Goal: Transaction & Acquisition: Purchase product/service

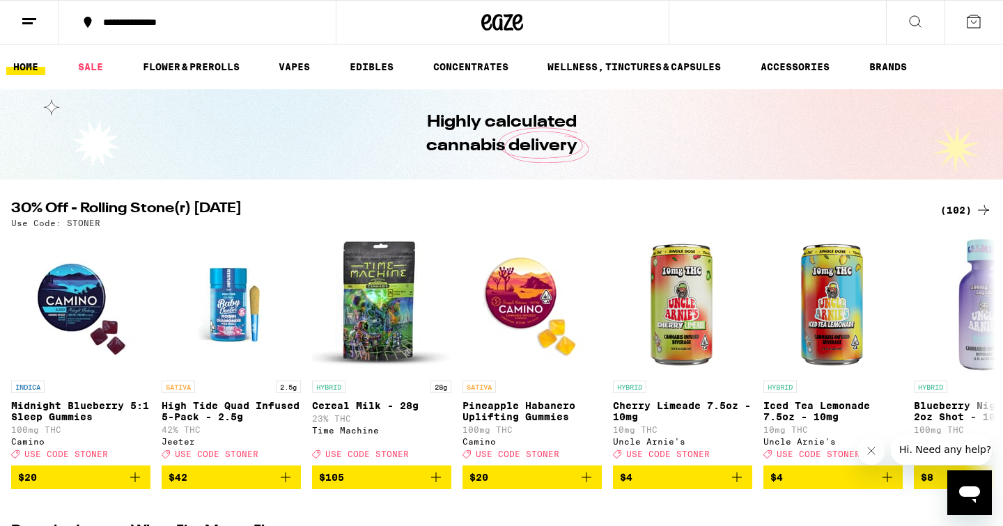
click at [916, 25] on icon at bounding box center [915, 21] width 17 height 17
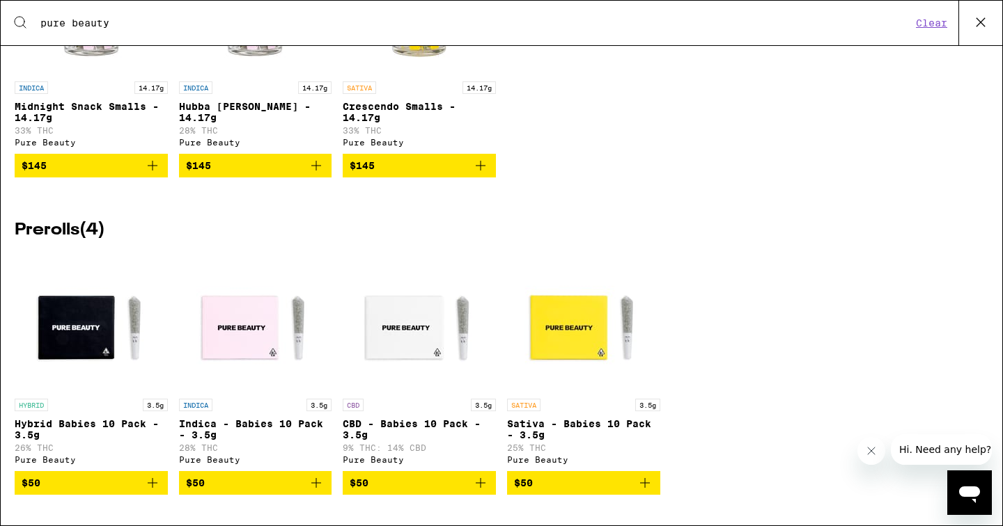
scroll to position [613, 0]
type input "pure beauty"
click at [573, 484] on span "$50" at bounding box center [583, 483] width 139 height 17
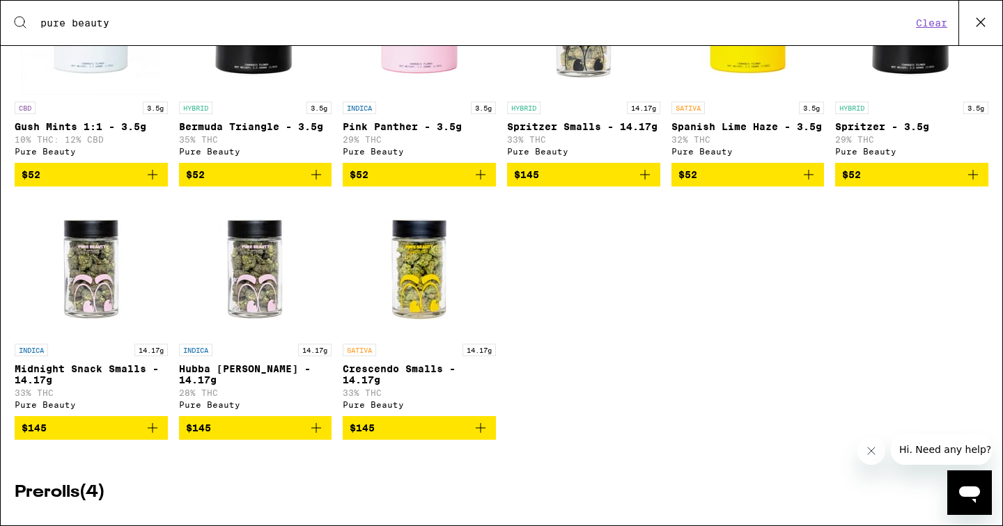
scroll to position [0, 0]
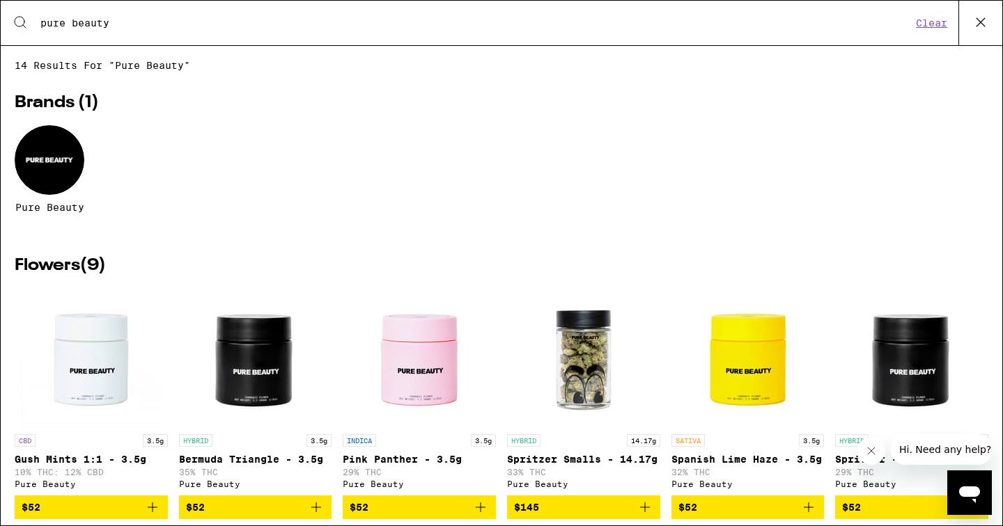
click at [939, 24] on button "Clear" at bounding box center [932, 23] width 40 height 13
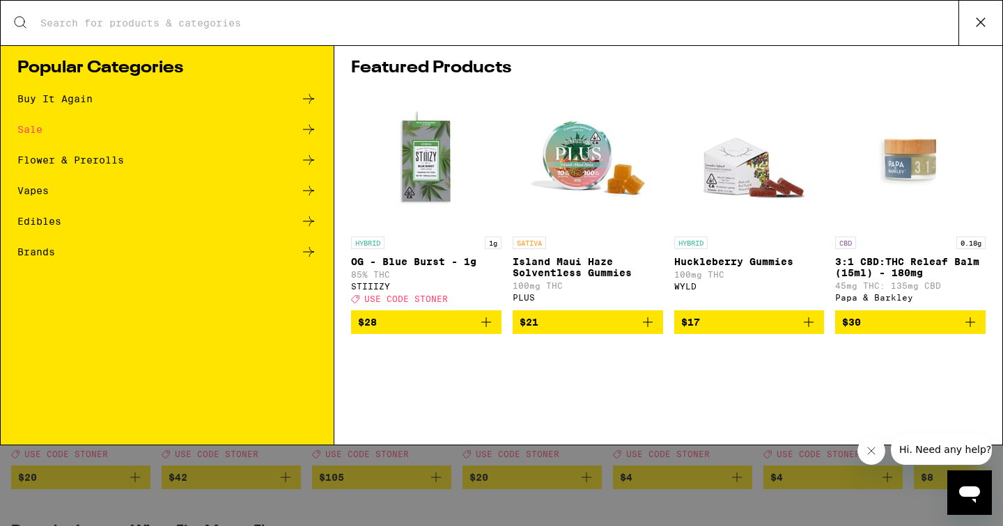
click at [972, 22] on icon at bounding box center [980, 22] width 21 height 21
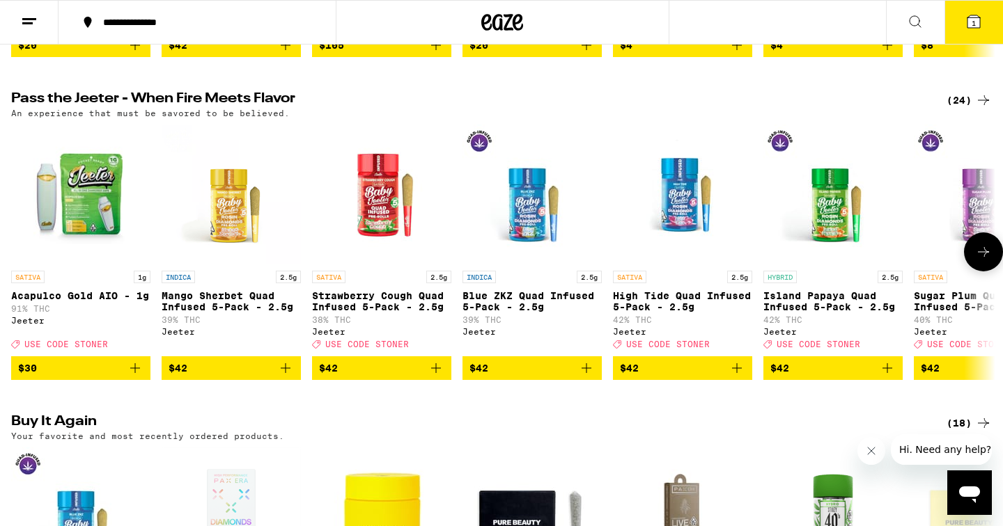
scroll to position [434, 0]
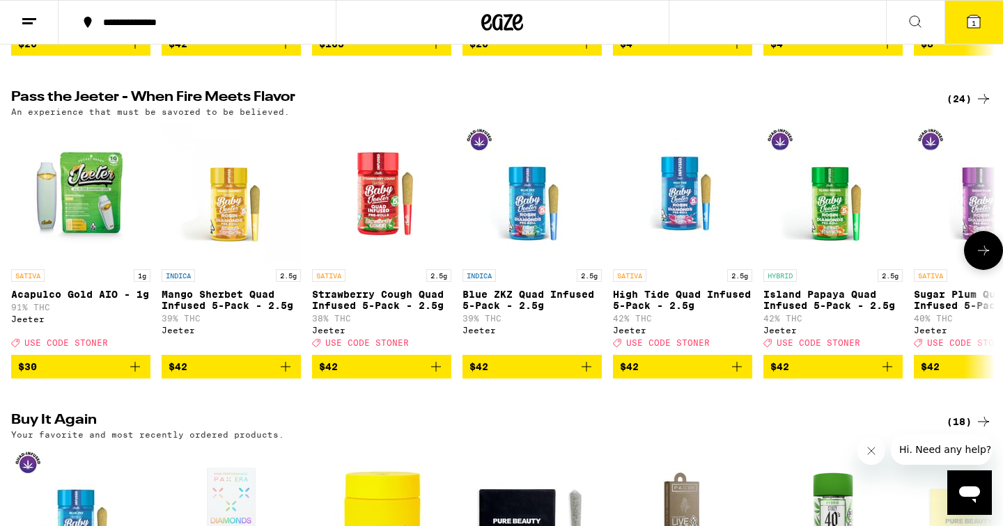
click at [737, 372] on icon "Add to bag" at bounding box center [737, 367] width 10 height 10
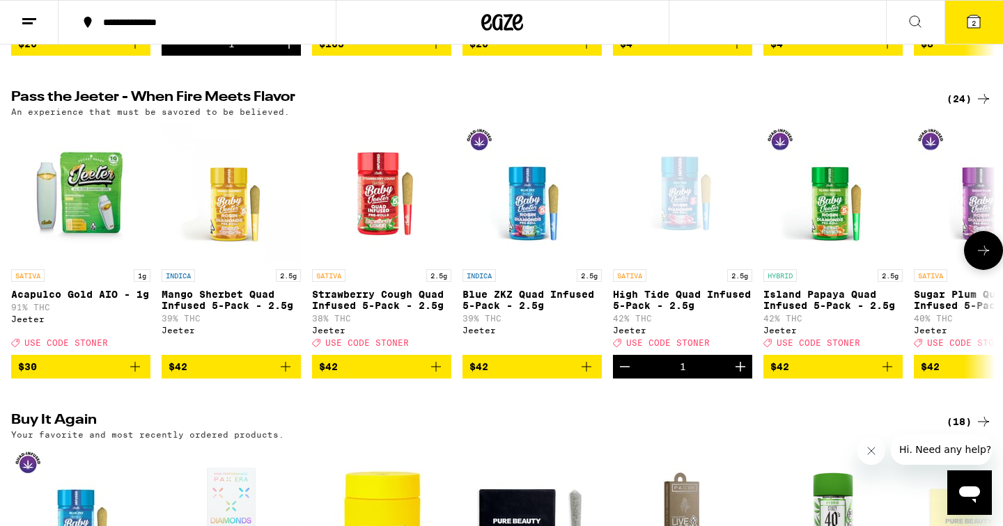
click at [987, 259] on icon at bounding box center [983, 250] width 17 height 17
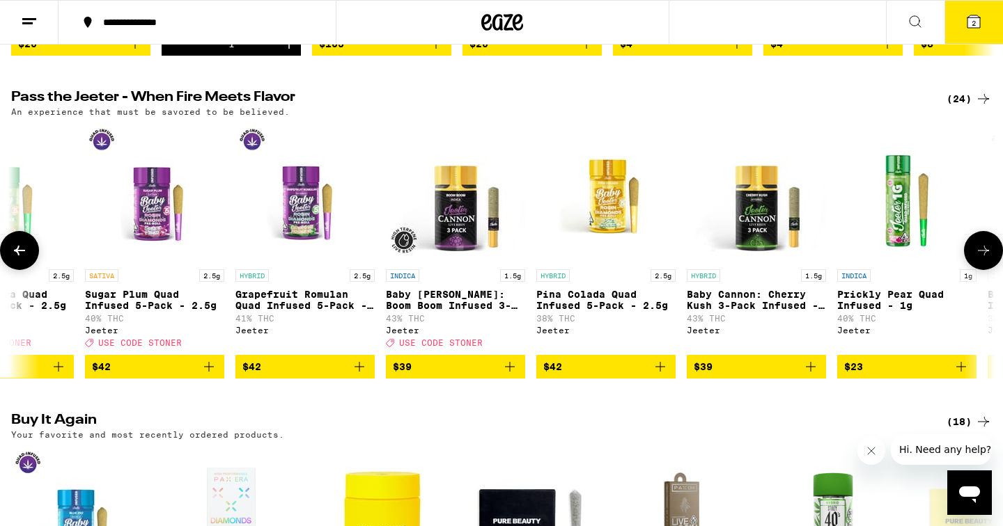
click at [987, 259] on icon at bounding box center [983, 250] width 17 height 17
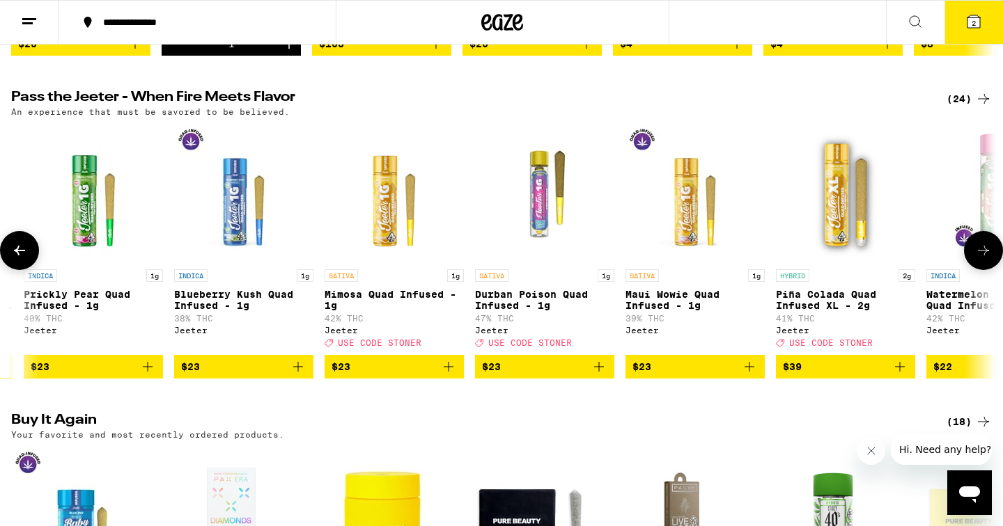
scroll to position [0, 1657]
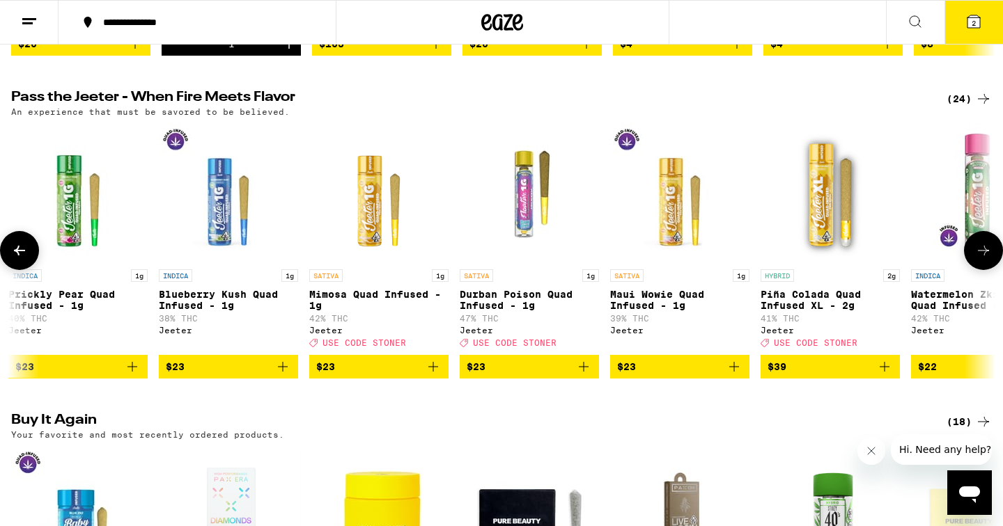
click at [987, 259] on icon at bounding box center [983, 250] width 17 height 17
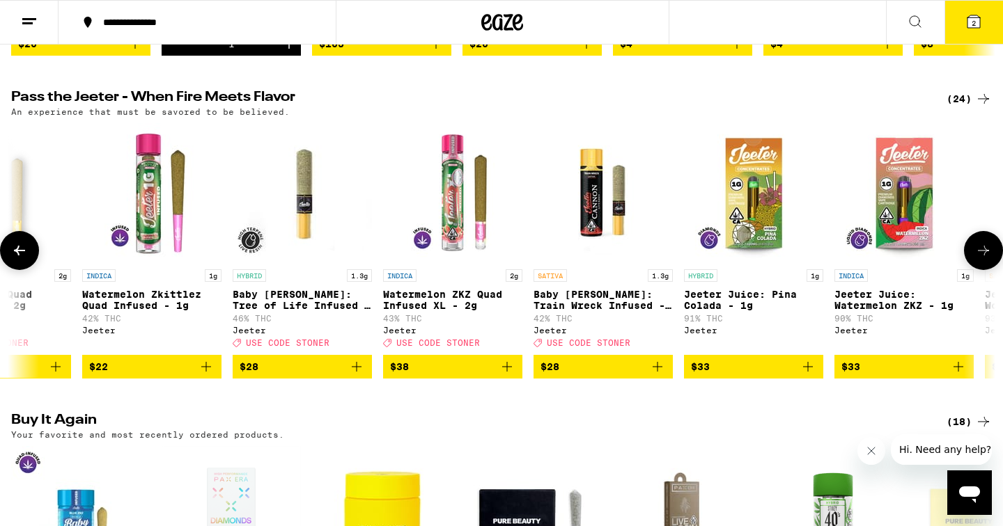
click at [987, 259] on icon at bounding box center [983, 250] width 17 height 17
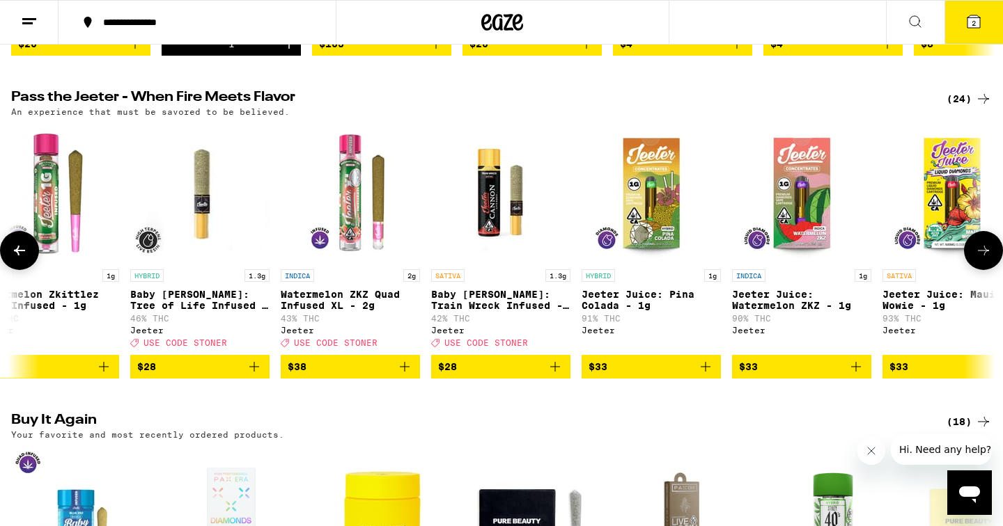
scroll to position [0, 2629]
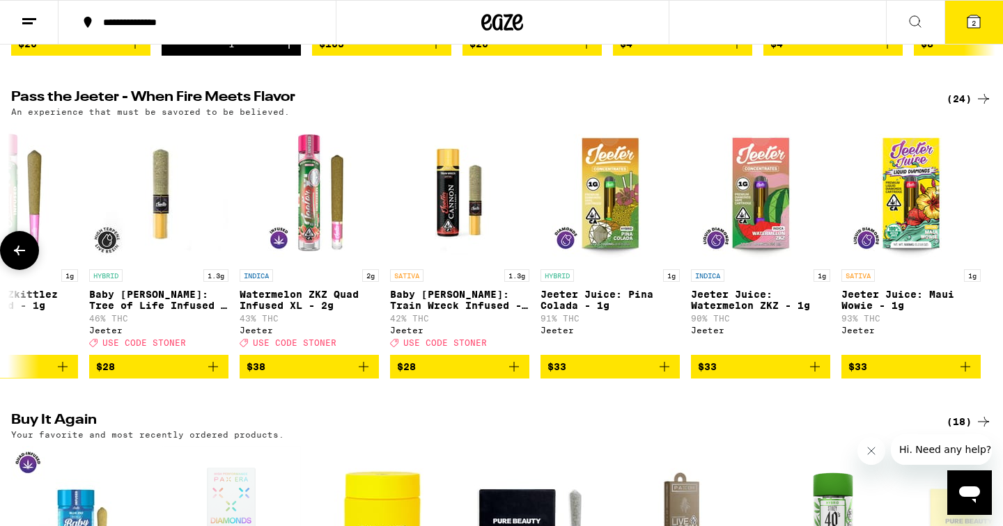
click at [22, 259] on icon at bounding box center [19, 250] width 17 height 17
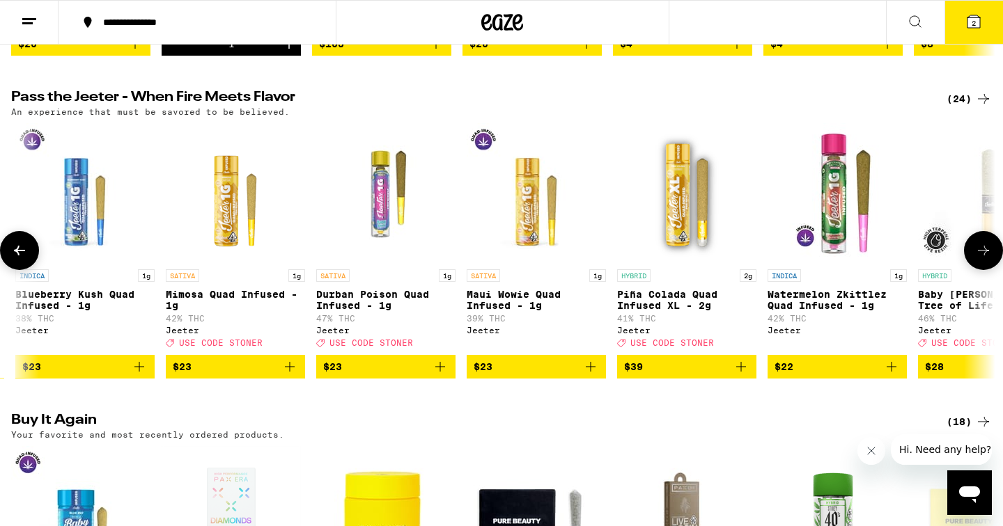
click at [22, 259] on icon at bounding box center [19, 250] width 17 height 17
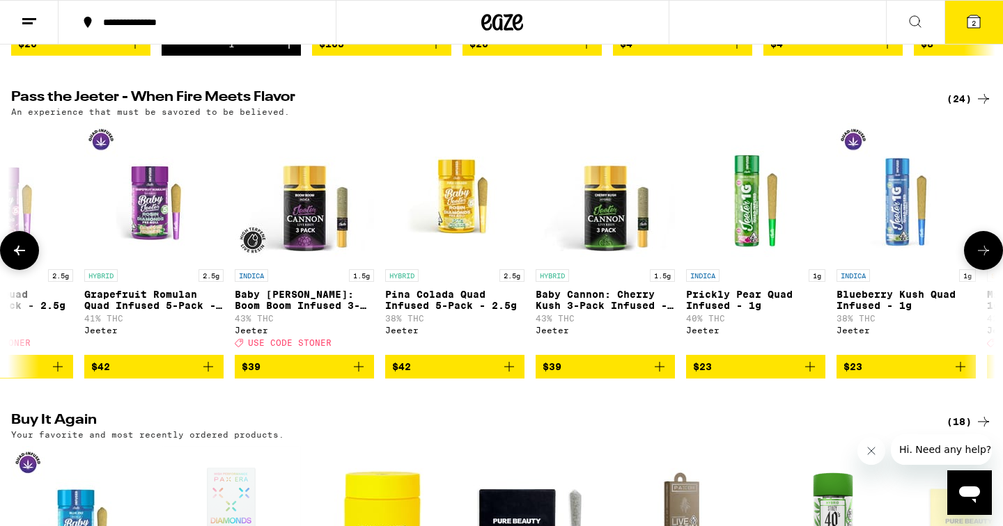
scroll to position [0, 972]
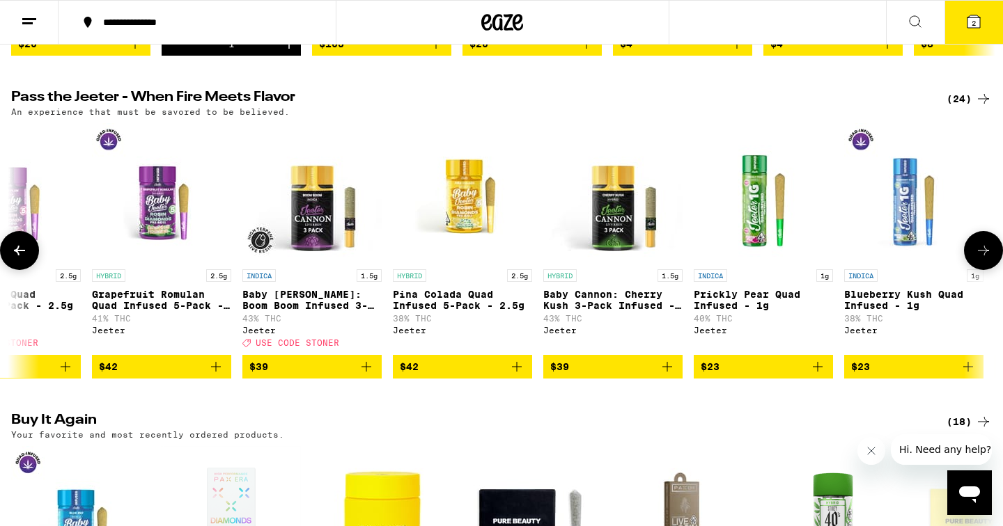
click at [22, 259] on icon at bounding box center [19, 250] width 17 height 17
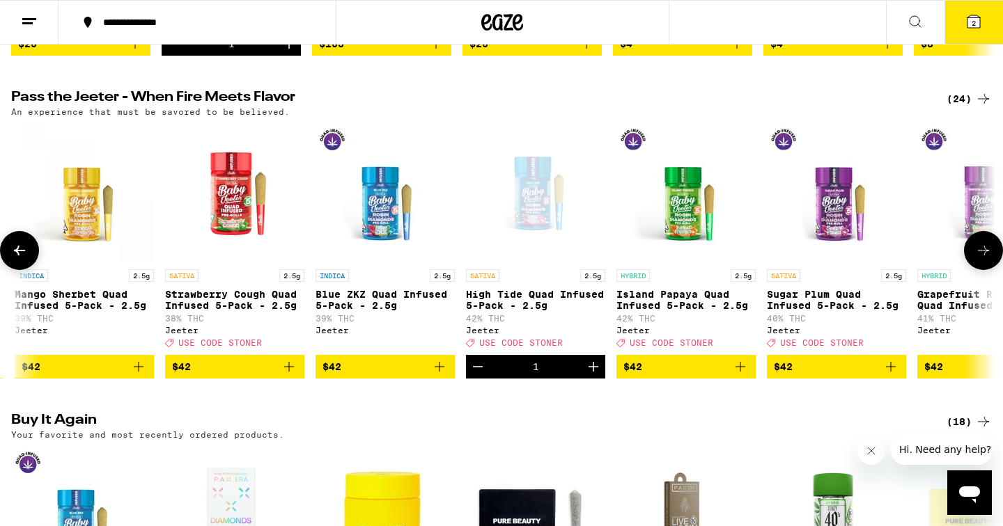
scroll to position [0, 143]
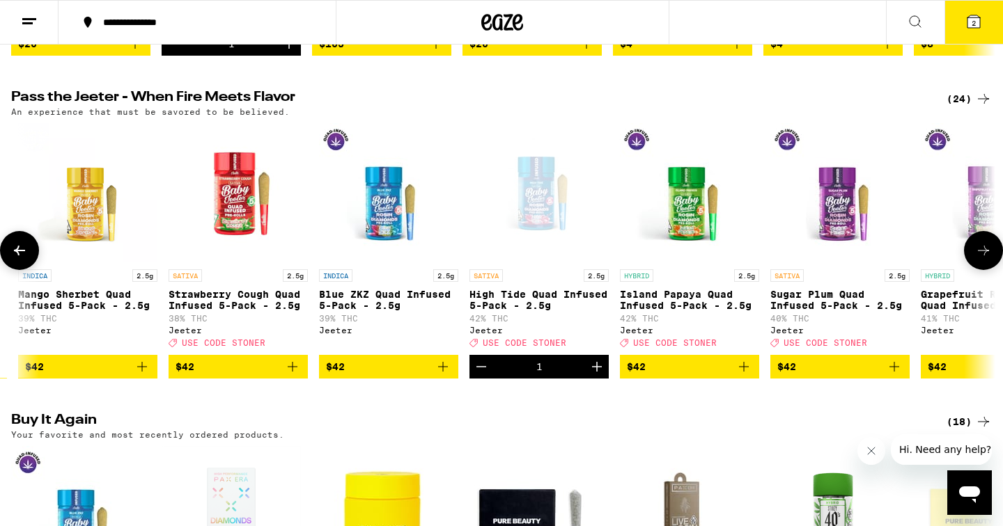
click at [444, 372] on icon "Add to bag" at bounding box center [443, 367] width 10 height 10
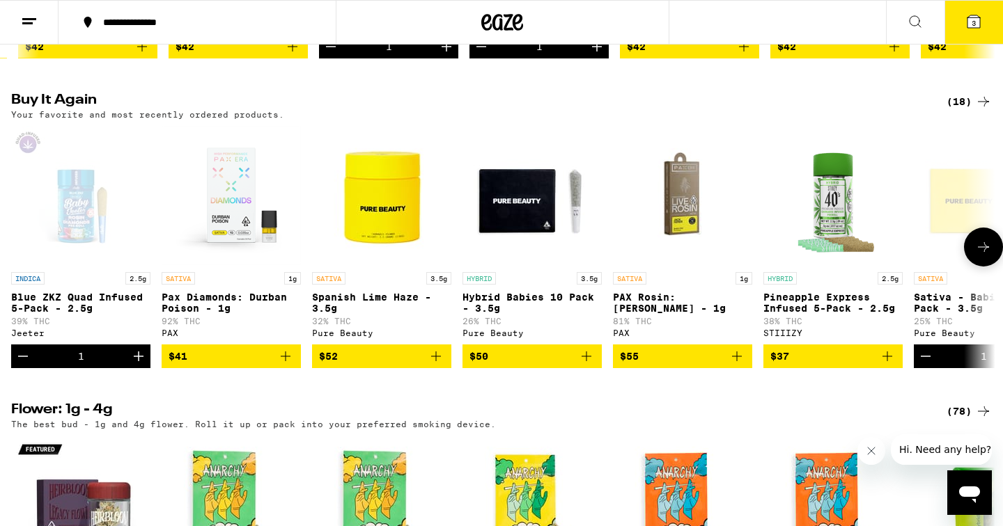
scroll to position [746, 0]
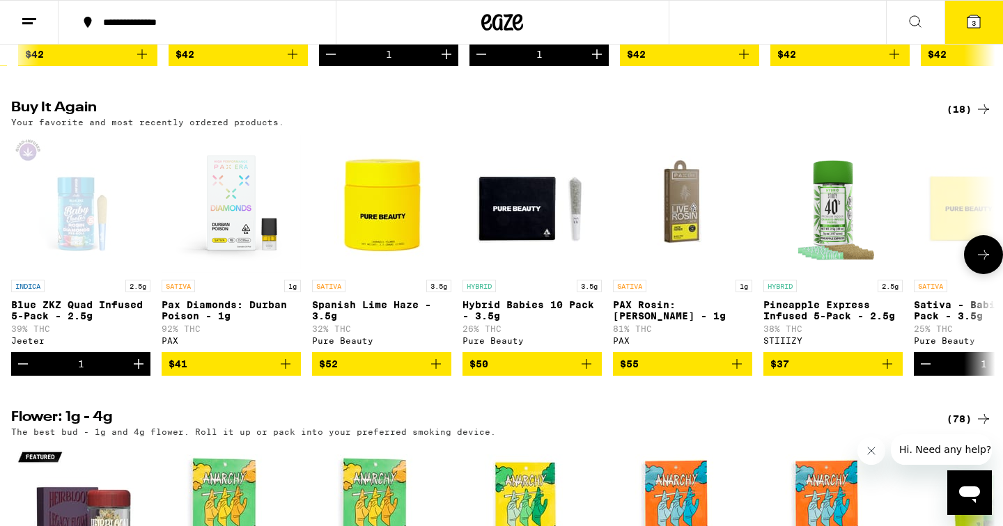
click at [285, 369] on icon "Add to bag" at bounding box center [286, 364] width 10 height 10
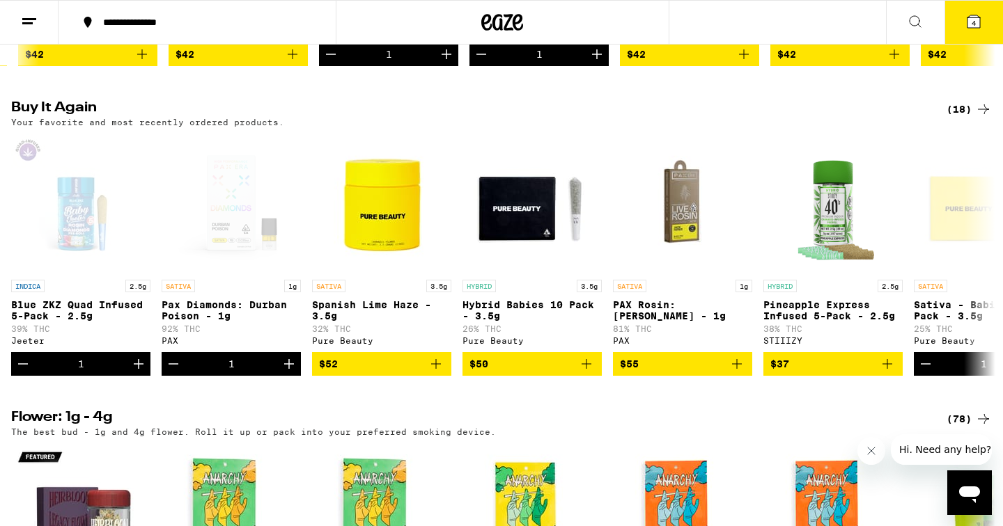
click at [957, 26] on button "4" at bounding box center [973, 22] width 58 height 43
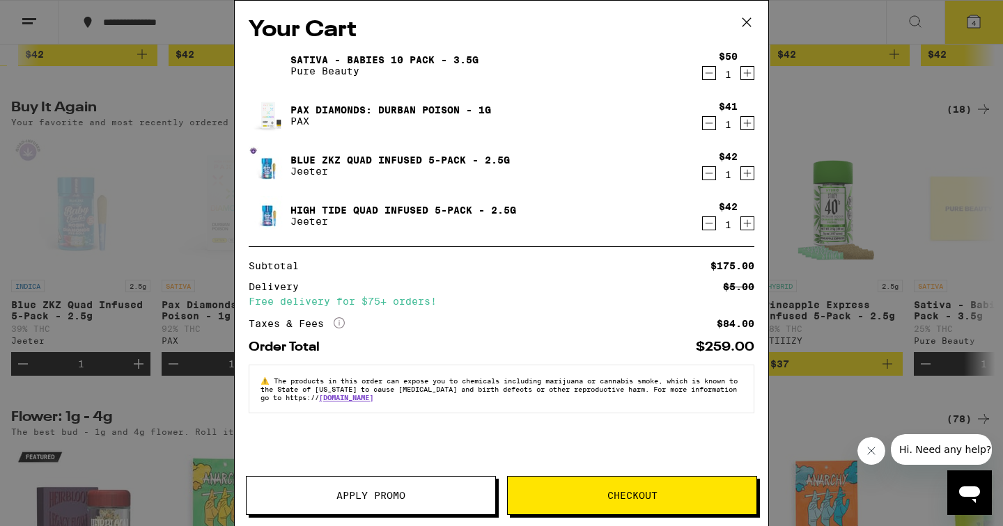
click at [368, 495] on span "Apply Promo" at bounding box center [370, 496] width 69 height 10
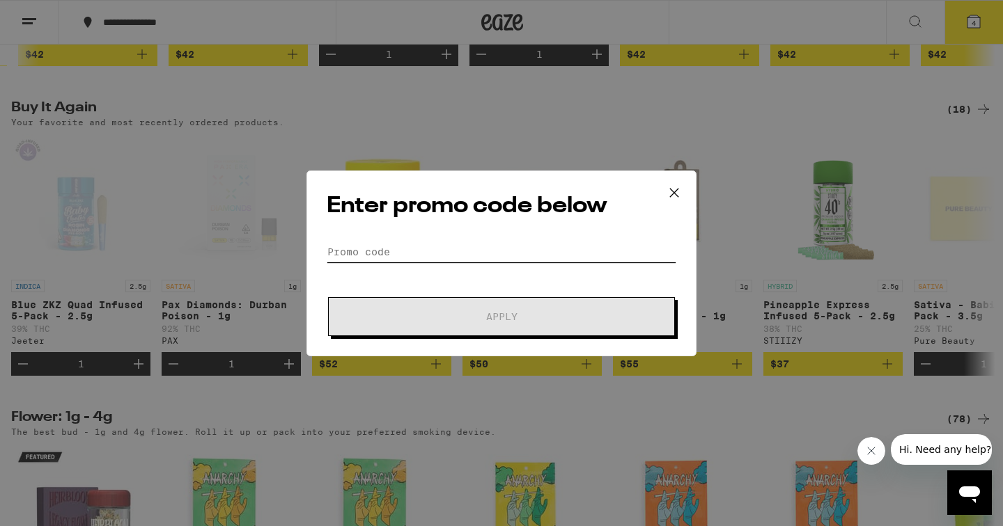
click at [458, 252] on input "Promo Code" at bounding box center [502, 252] width 350 height 21
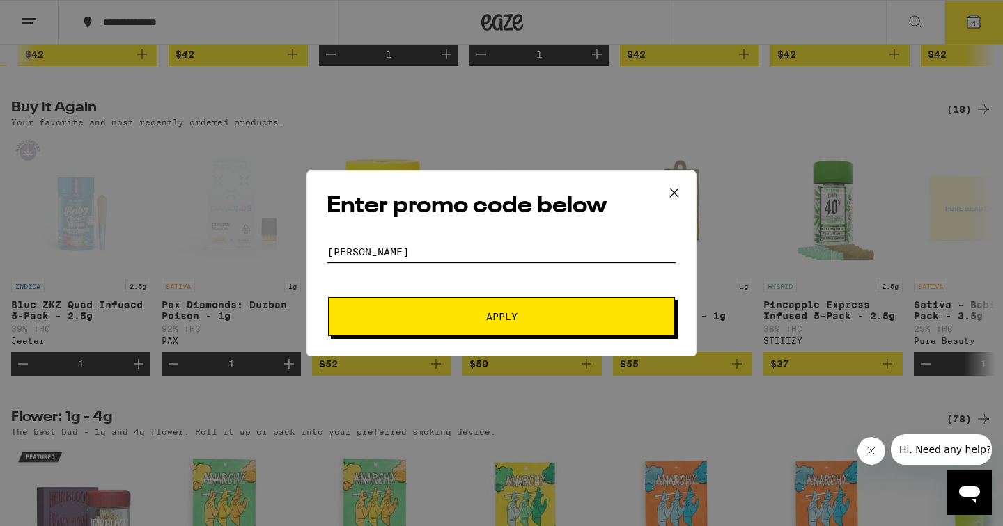
type input "[PERSON_NAME]"
click at [459, 325] on button "Apply" at bounding box center [501, 316] width 347 height 39
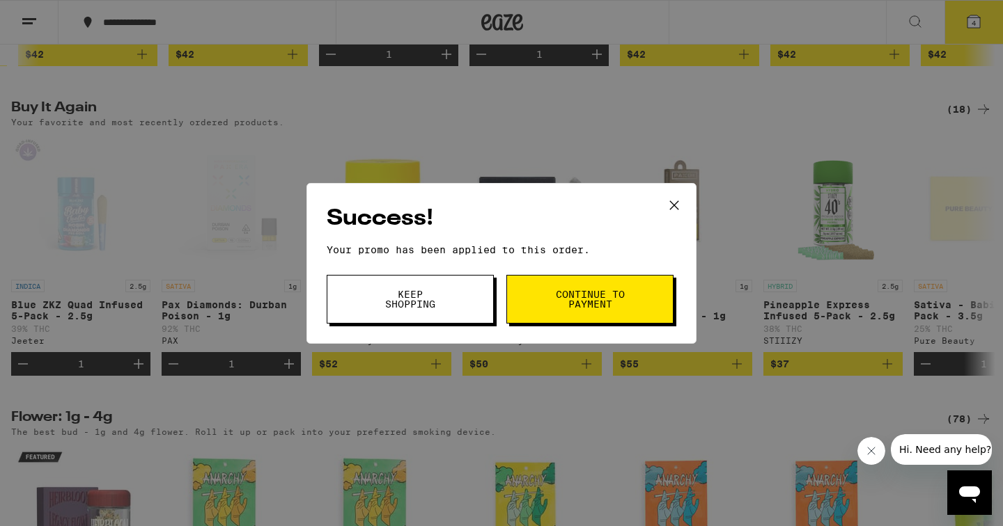
click at [588, 302] on span "Continue to payment" at bounding box center [589, 299] width 71 height 19
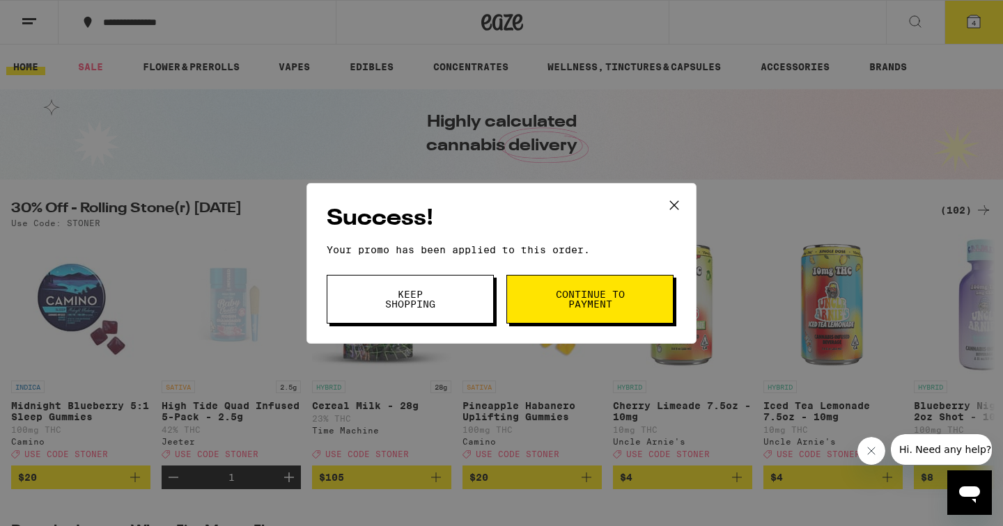
click at [435, 303] on span "Keep Shopping" at bounding box center [410, 299] width 71 height 19
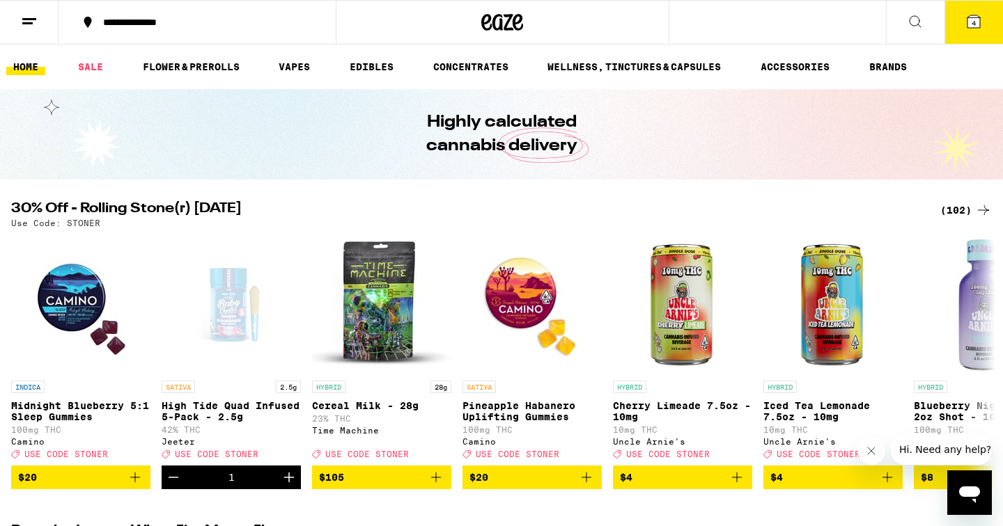
click at [969, 36] on div "Success! Your promo has been applied to this order. Promo Code Keep Shopping Co…" at bounding box center [501, 263] width 1003 height 526
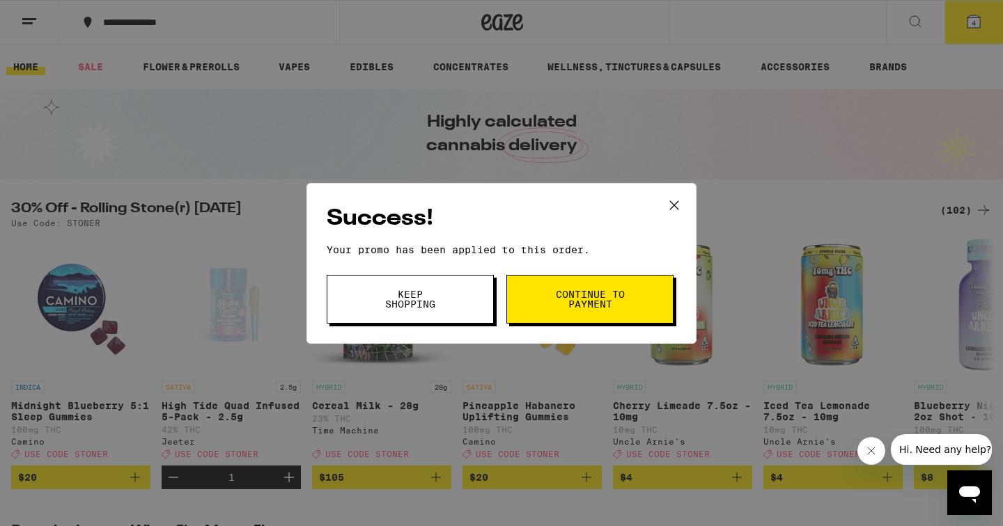
click at [678, 198] on icon at bounding box center [674, 205] width 21 height 21
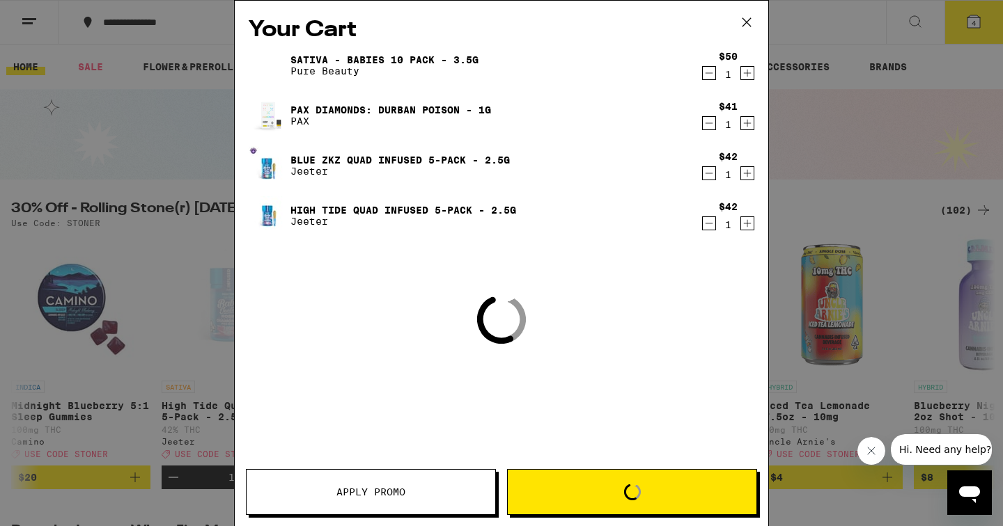
scroll to position [746, 0]
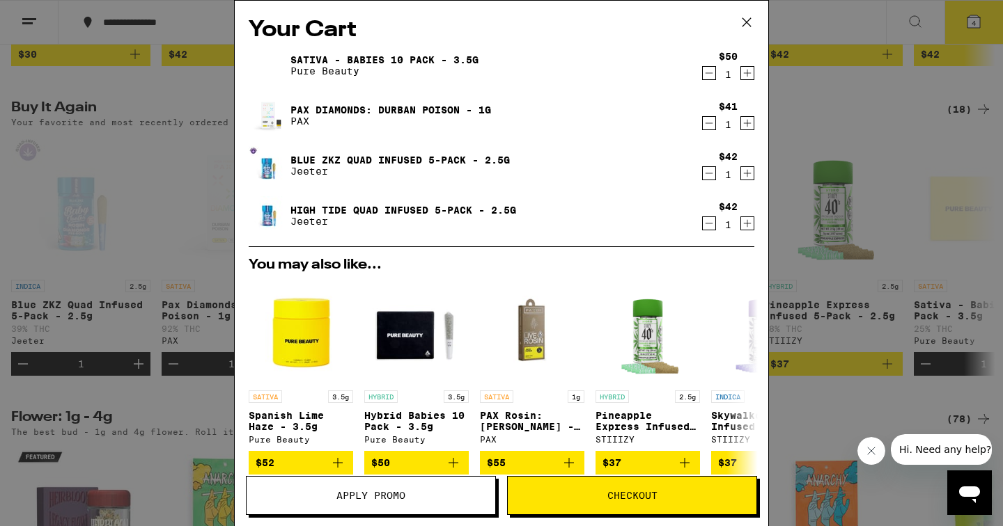
click at [747, 23] on icon at bounding box center [746, 22] width 8 height 8
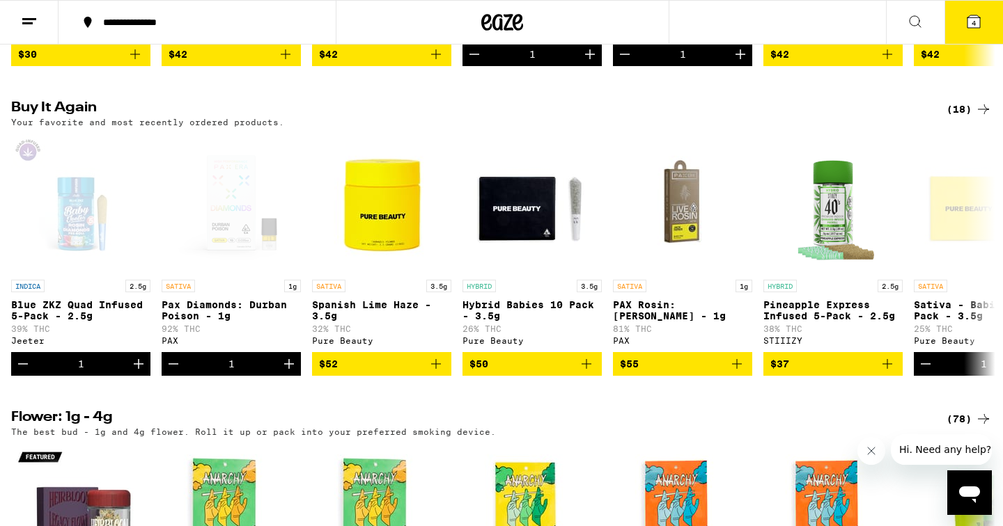
click at [969, 20] on icon at bounding box center [973, 21] width 13 height 13
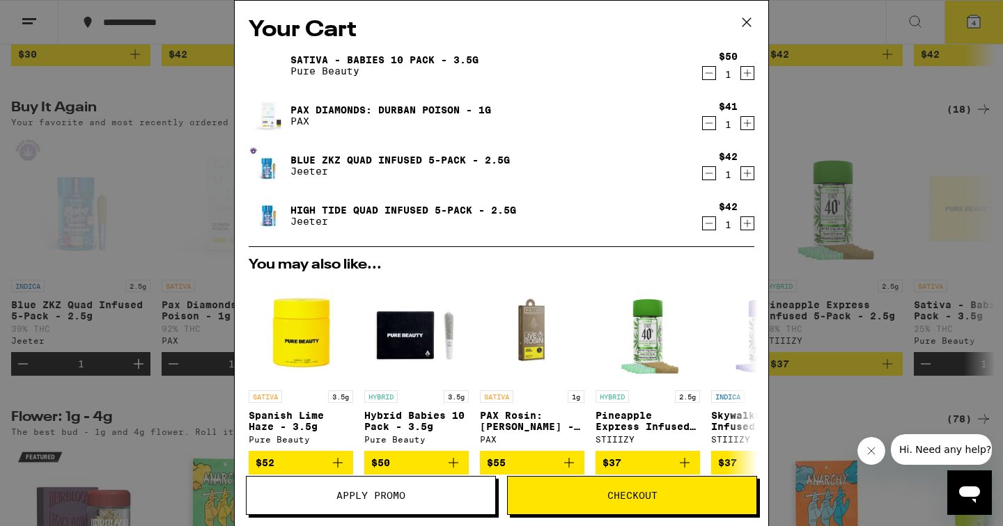
click at [705, 224] on icon "Decrement" at bounding box center [709, 223] width 13 height 17
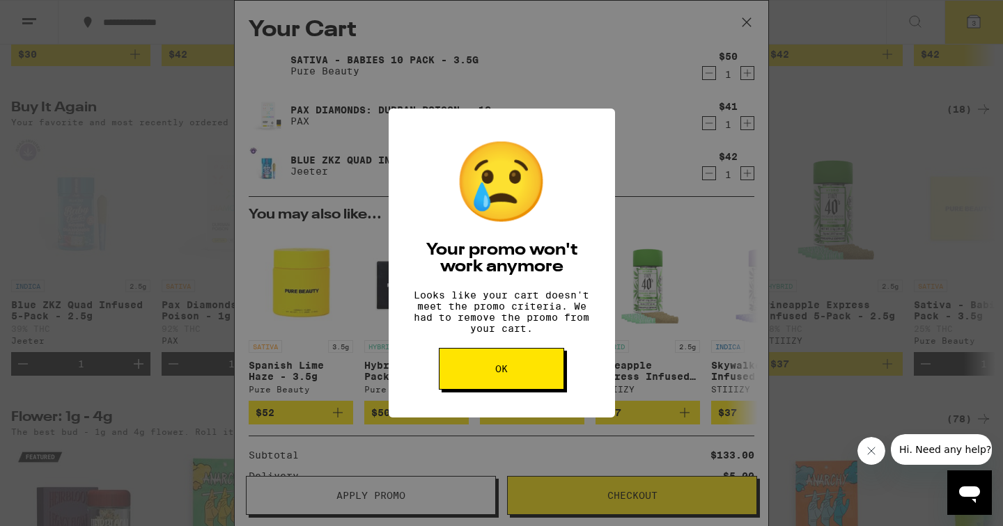
click at [478, 384] on button "OK" at bounding box center [501, 369] width 125 height 42
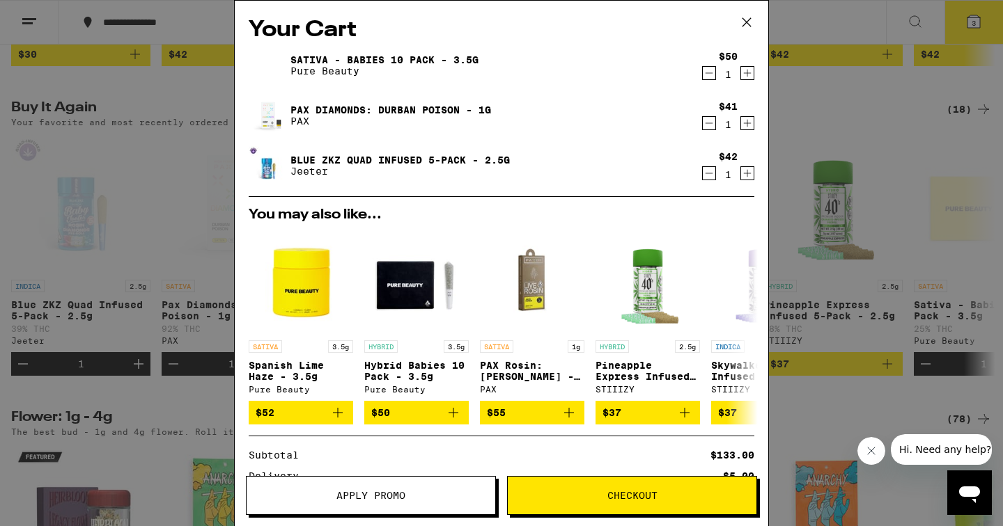
click at [348, 494] on span "Apply Promo" at bounding box center [370, 496] width 69 height 10
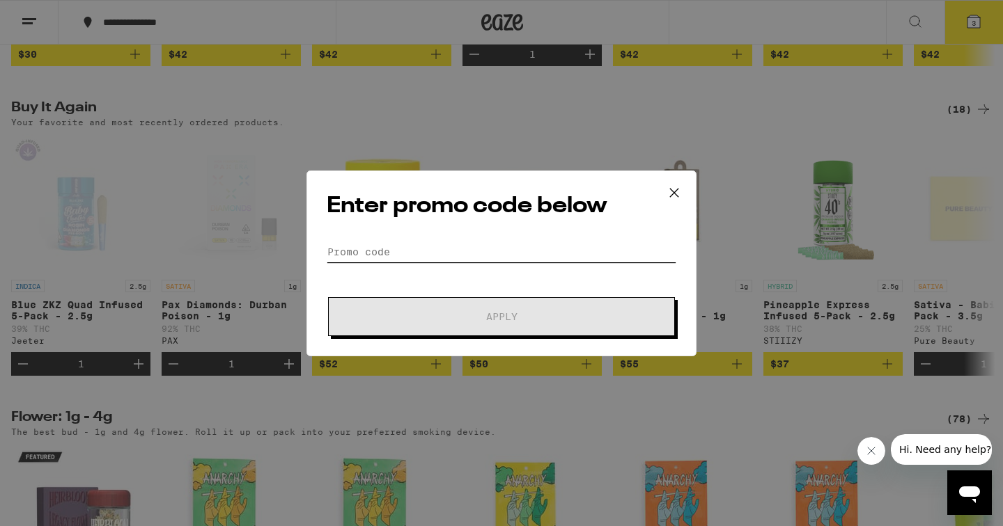
click at [421, 250] on input "Promo Code" at bounding box center [502, 252] width 350 height 21
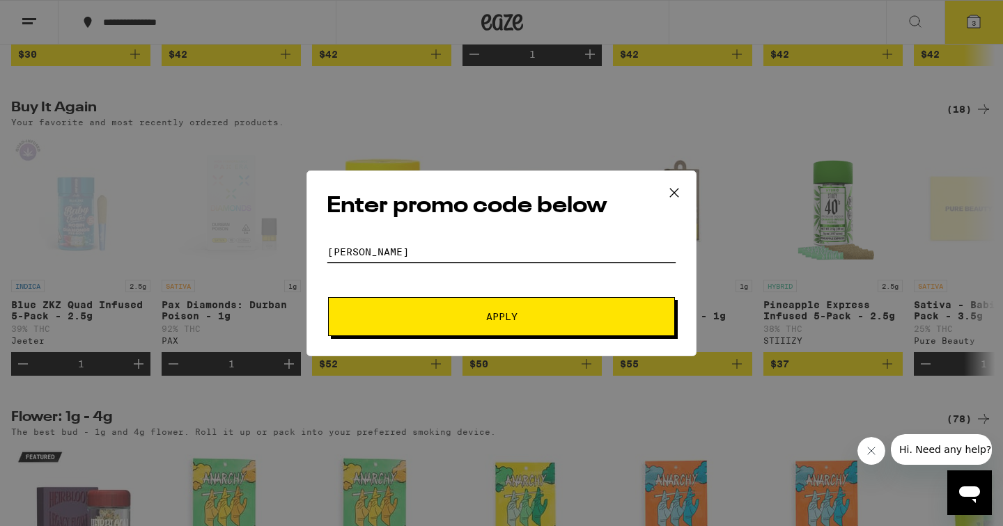
type input "[PERSON_NAME]"
click at [474, 331] on button "Apply" at bounding box center [501, 316] width 347 height 39
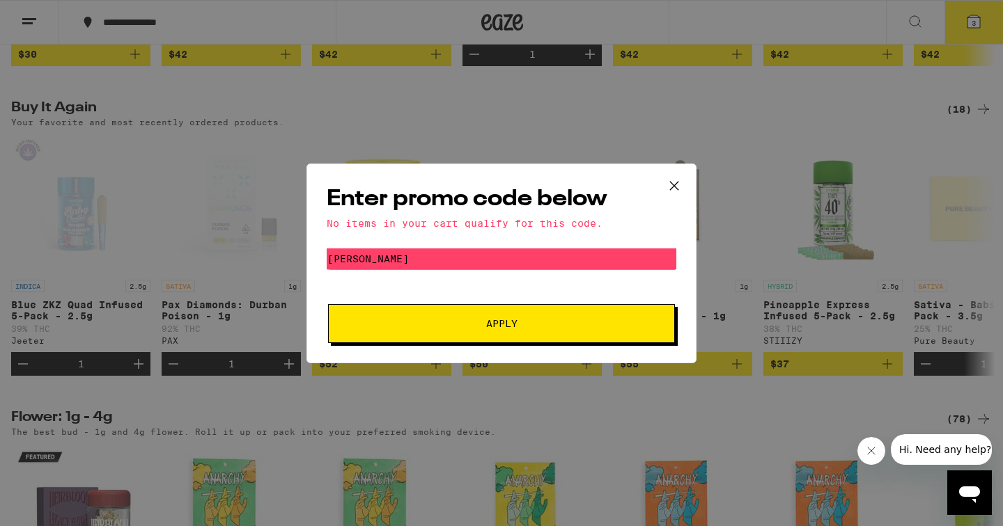
click at [558, 322] on span "Apply" at bounding box center [501, 324] width 251 height 10
click at [672, 178] on icon at bounding box center [674, 185] width 21 height 21
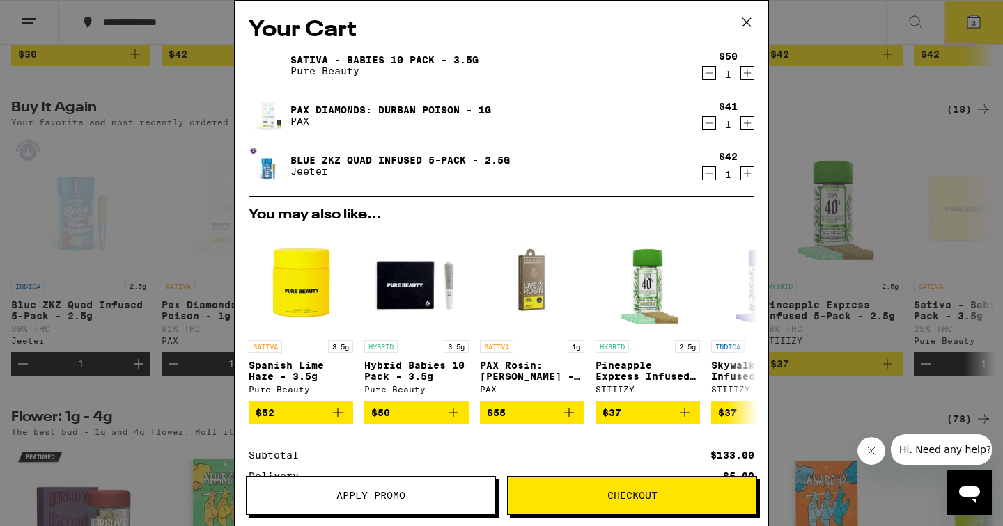
click at [751, 18] on icon at bounding box center [746, 22] width 21 height 21
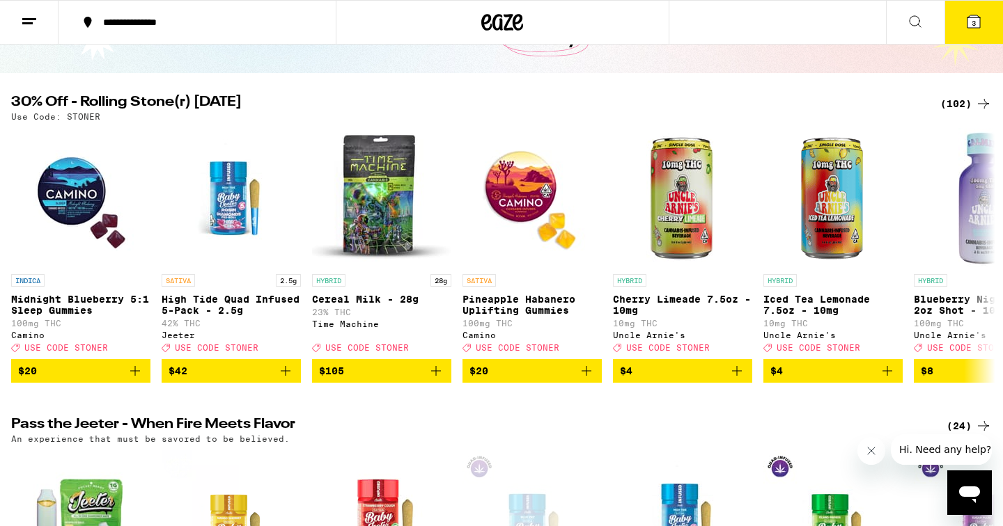
scroll to position [92, 0]
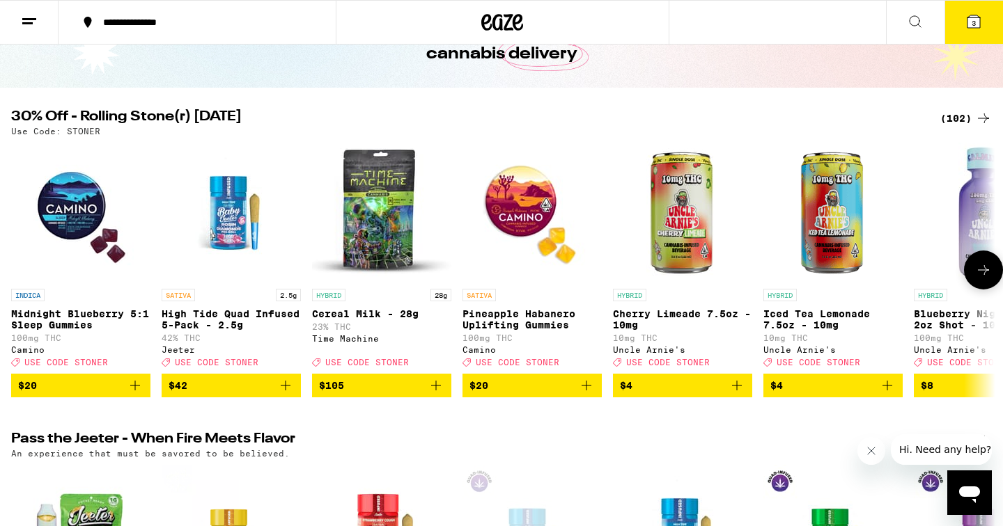
click at [284, 394] on icon "Add to bag" at bounding box center [285, 385] width 17 height 17
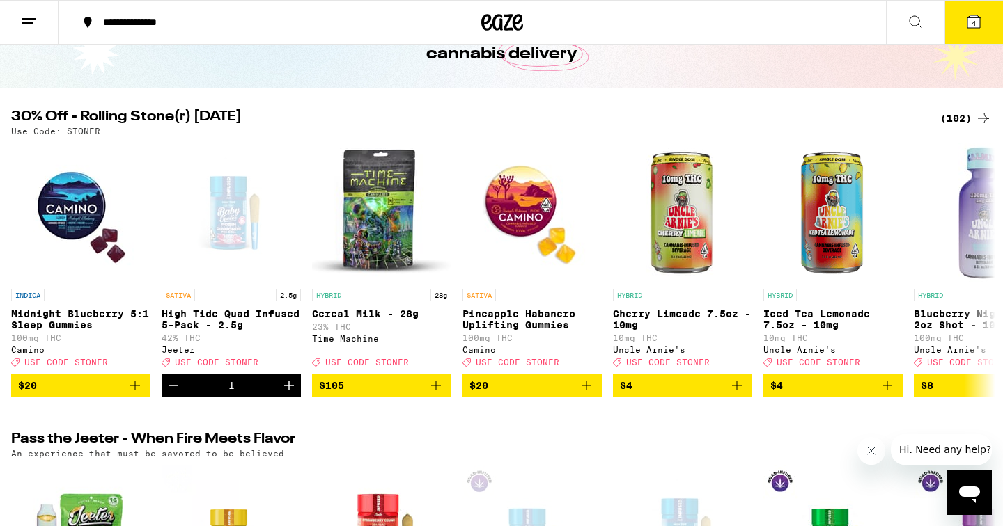
click at [971, 22] on span "4" at bounding box center [973, 23] width 4 height 8
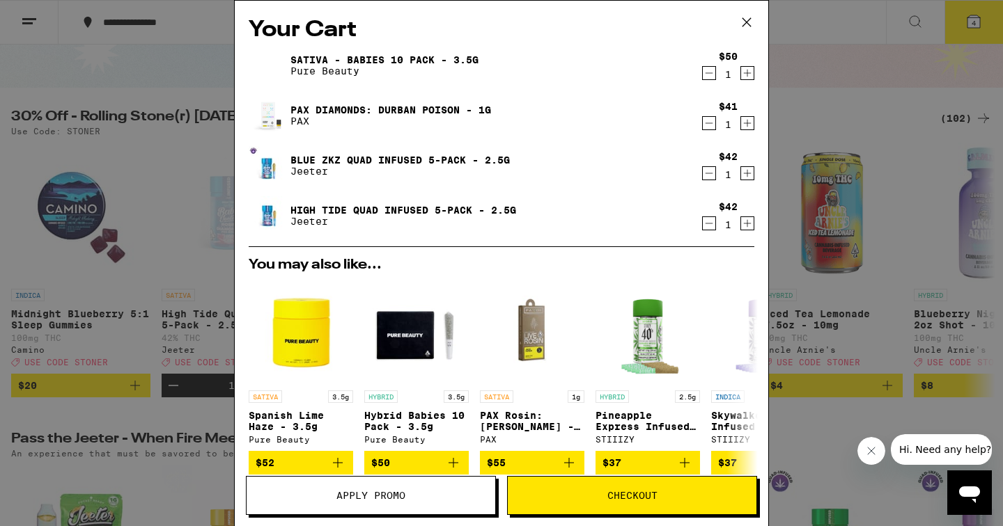
click at [712, 172] on icon "Decrement" at bounding box center [709, 173] width 13 height 17
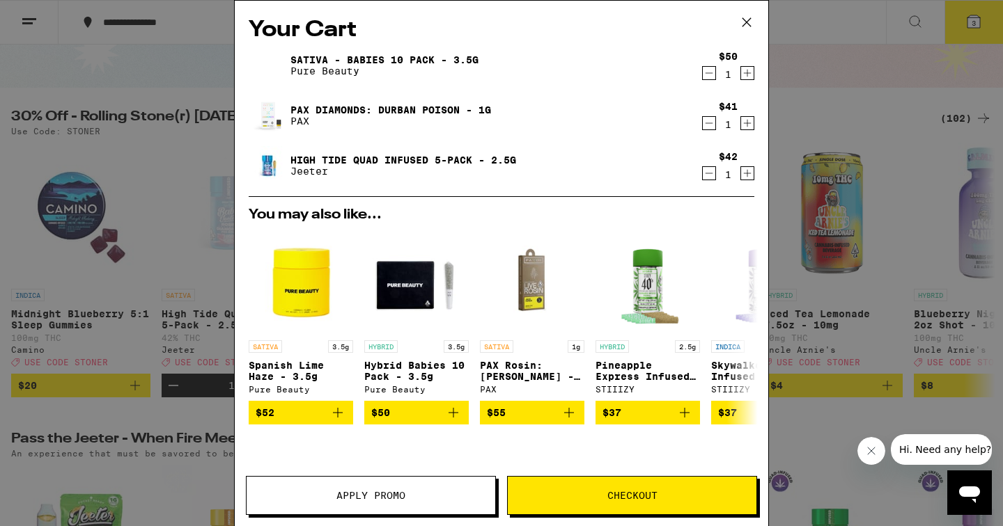
click at [362, 499] on span "Apply Promo" at bounding box center [370, 496] width 69 height 10
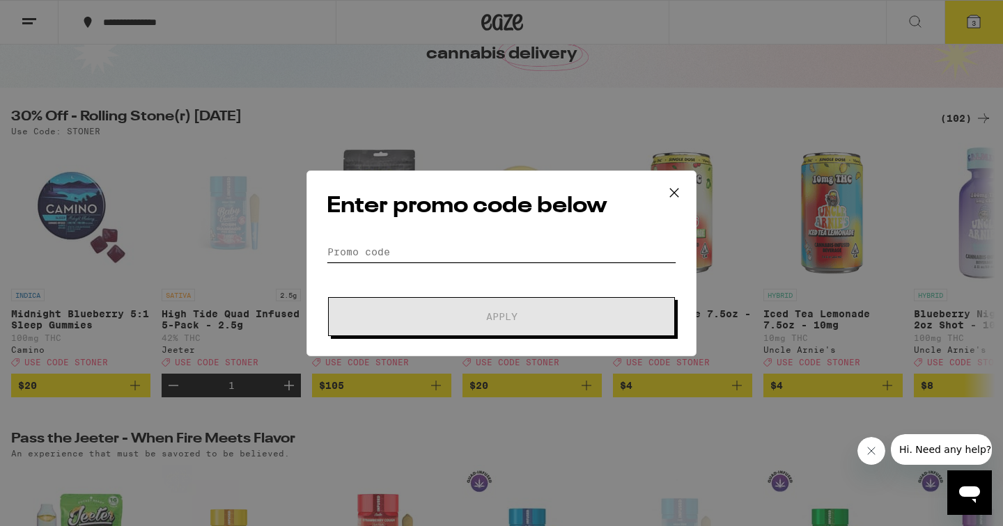
click at [442, 246] on input "Promo Code" at bounding box center [502, 252] width 350 height 21
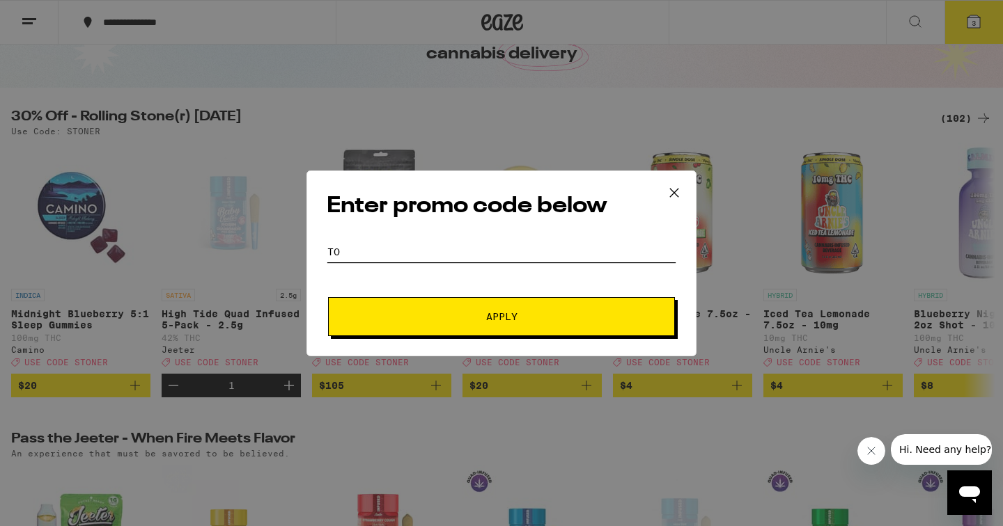
type input "t"
type input "[PERSON_NAME]"
click at [464, 318] on span "Apply" at bounding box center [501, 317] width 251 height 10
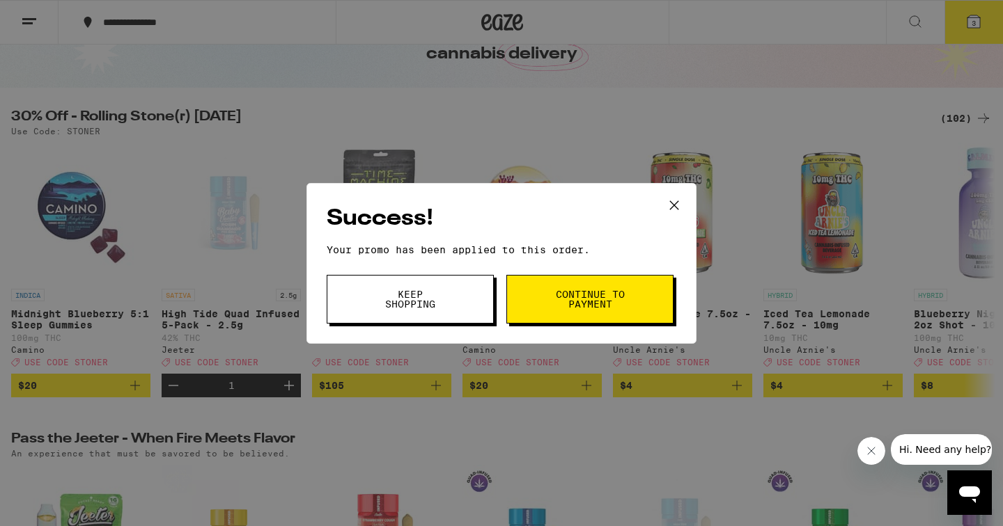
click at [607, 299] on span "Continue to payment" at bounding box center [589, 299] width 71 height 19
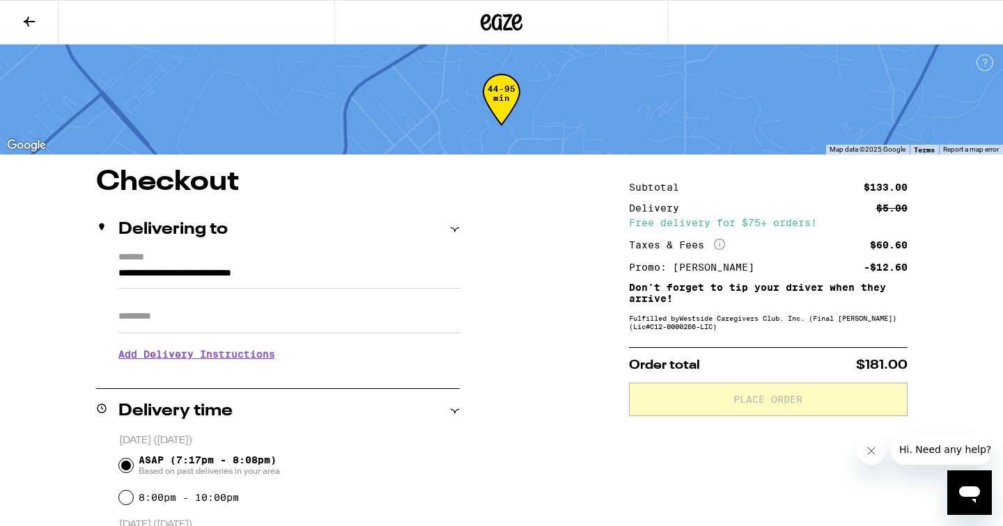
click at [447, 469] on div "ASAP (7:17pm - 8:08pm) Based on past deliveries in your area" at bounding box center [289, 466] width 341 height 36
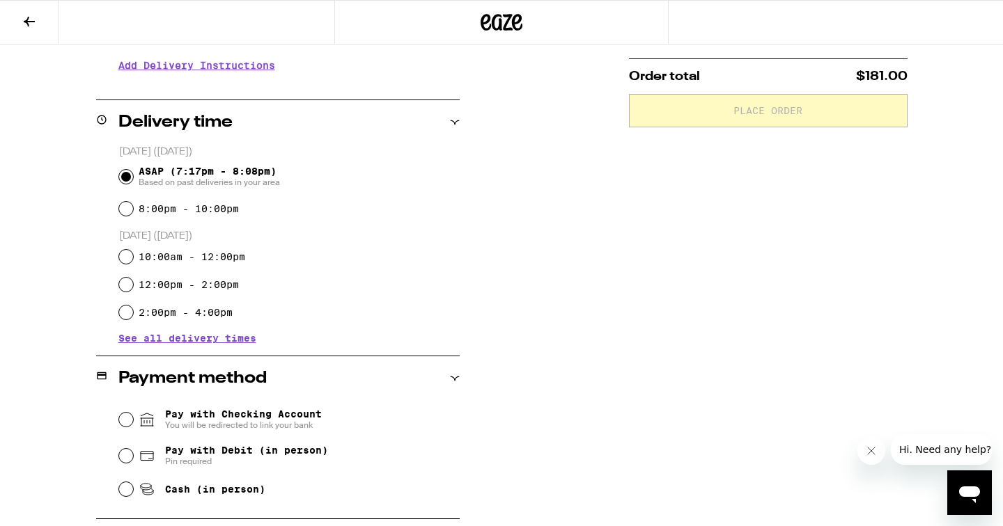
scroll to position [287, 0]
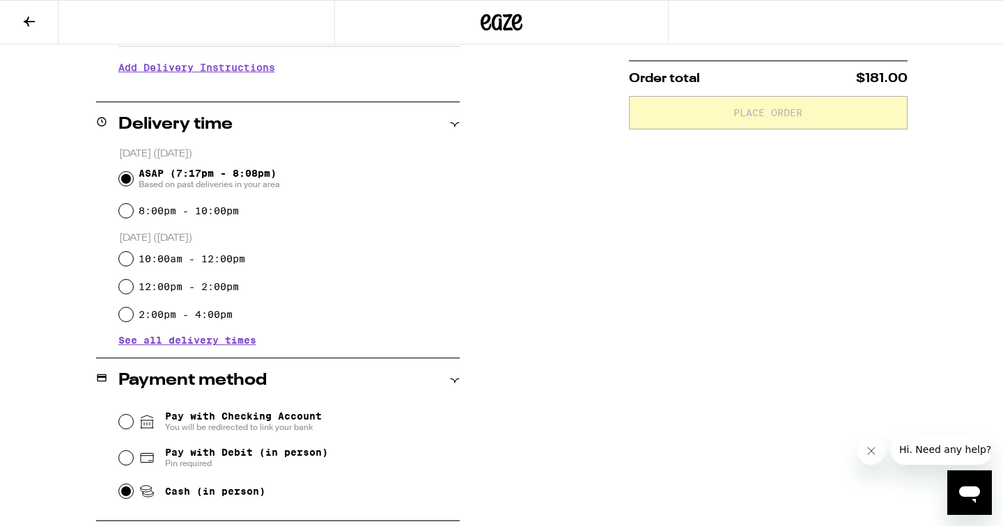
click at [126, 492] on input "Cash (in person)" at bounding box center [126, 492] width 14 height 14
radio input "true"
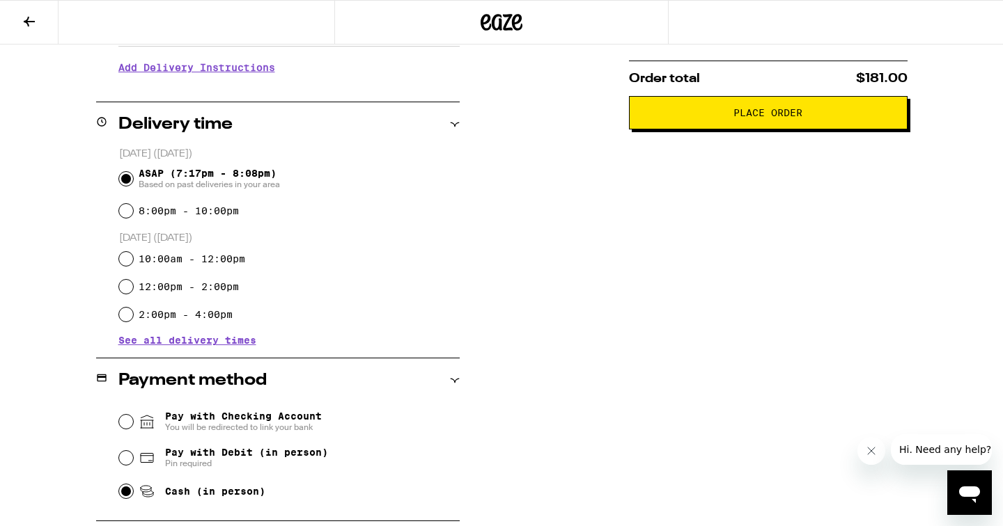
click at [803, 116] on span "Place Order" at bounding box center [768, 113] width 255 height 10
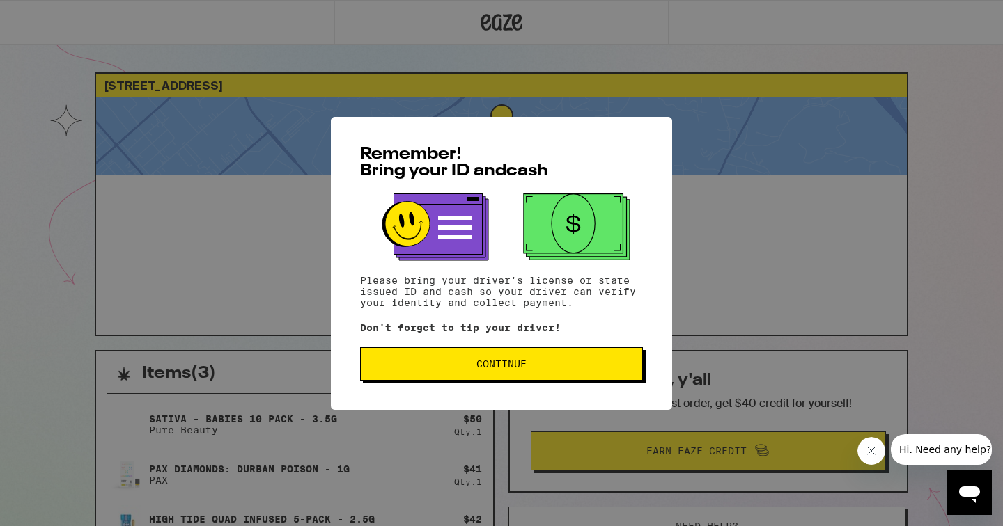
click at [451, 372] on button "Continue" at bounding box center [501, 363] width 283 height 33
